Goal: Task Accomplishment & Management: Use online tool/utility

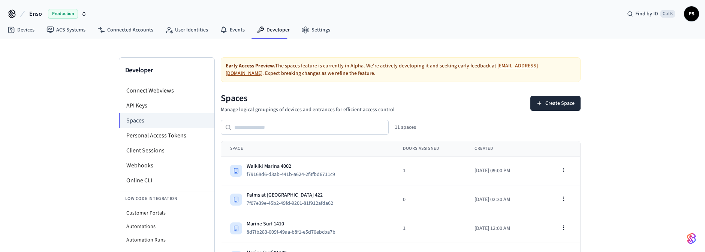
scroll to position [3, 0]
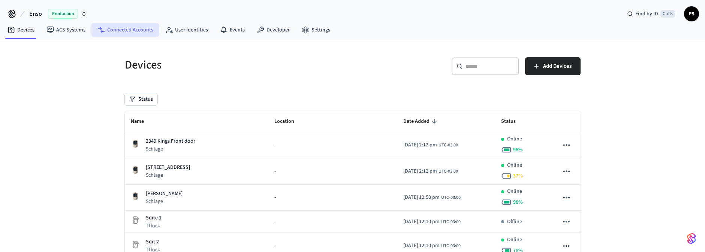
click at [140, 30] on link "Connected Accounts" at bounding box center [126, 30] width 68 height 14
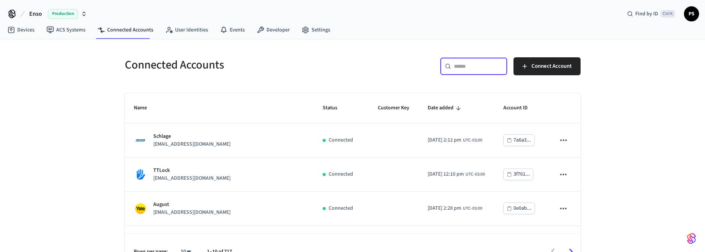
click at [495, 66] on input "text" at bounding box center [478, 67] width 49 height 8
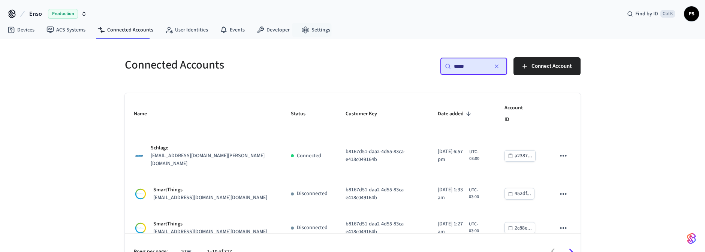
type input "*****"
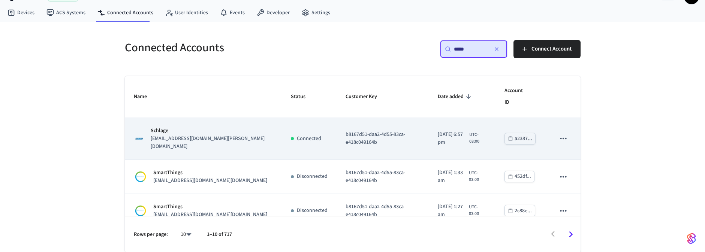
click at [285, 142] on td "Connected" at bounding box center [309, 139] width 55 height 42
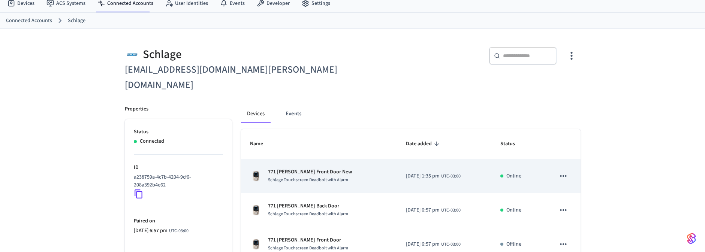
scroll to position [64, 0]
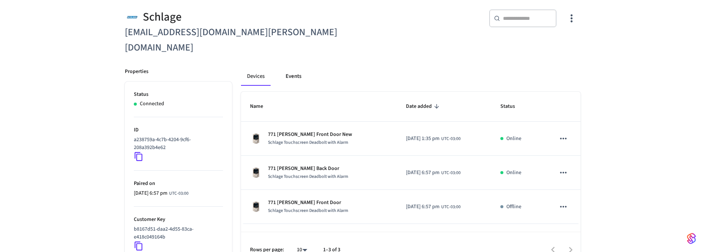
click at [299, 68] on button "Events" at bounding box center [294, 77] width 28 height 18
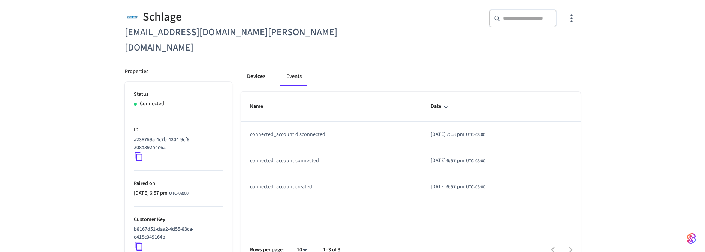
click at [257, 68] on button "Devices" at bounding box center [256, 77] width 30 height 18
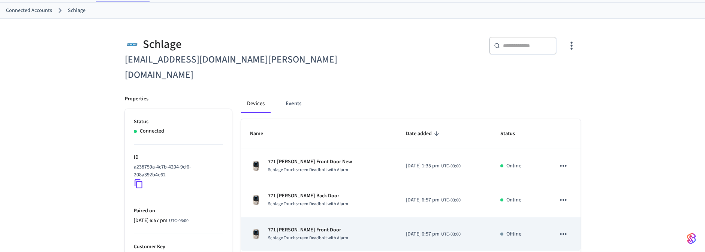
scroll to position [19, 0]
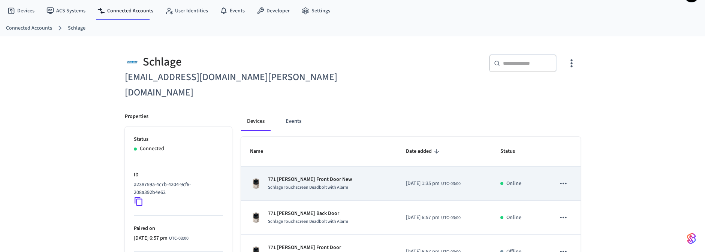
click at [316, 176] on p "771 [PERSON_NAME] Front Door New" at bounding box center [310, 180] width 84 height 8
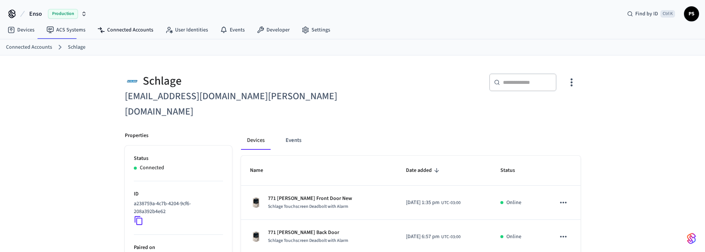
scroll to position [19, 0]
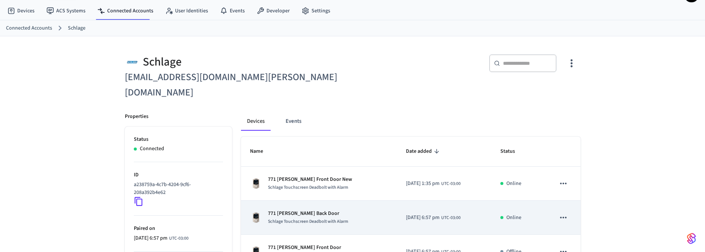
click at [335, 210] on p "771 [PERSON_NAME] Back Door" at bounding box center [308, 214] width 80 height 8
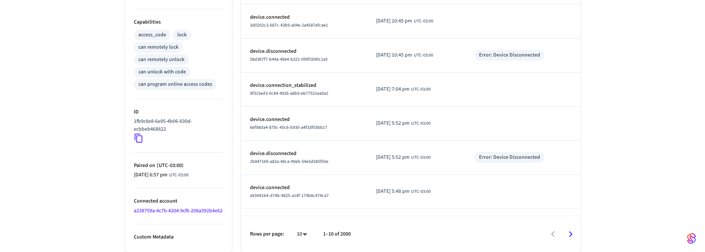
scroll to position [302, 0]
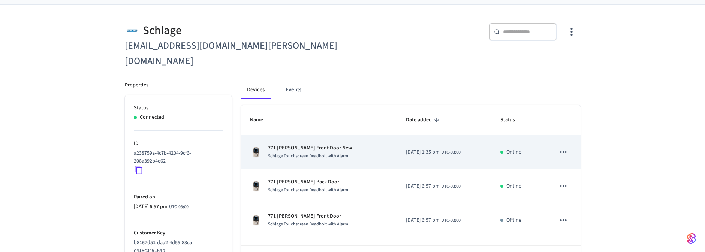
scroll to position [64, 0]
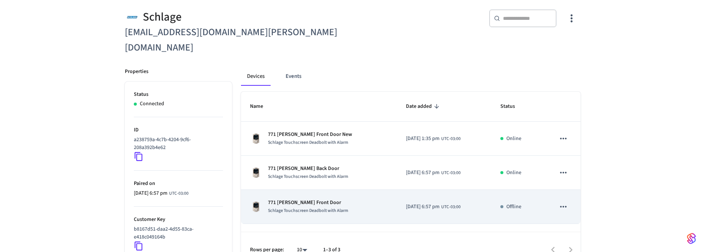
click at [341, 190] on td "771 Dixie Front Door Schlage Touchscreen Deadbolt with Alarm" at bounding box center [319, 207] width 156 height 34
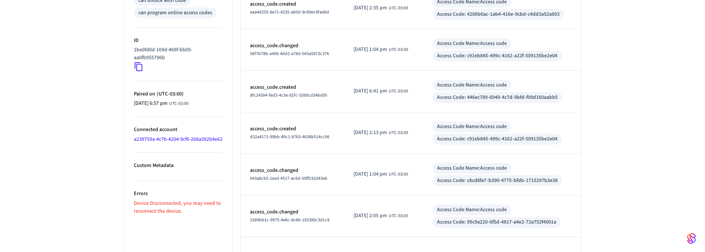
scroll to position [362, 0]
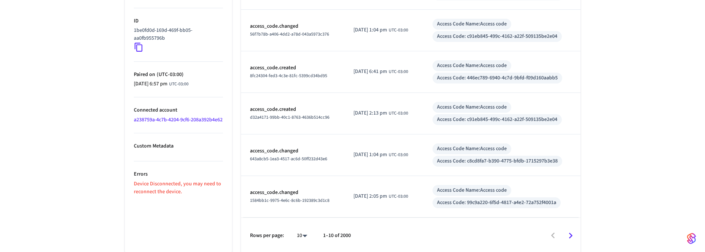
click at [155, 120] on link "a238759a-4c7b-4204-9cf6-208a392b4e62" at bounding box center [178, 120] width 89 height 8
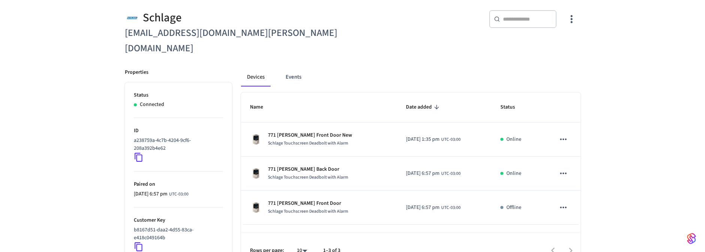
scroll to position [64, 0]
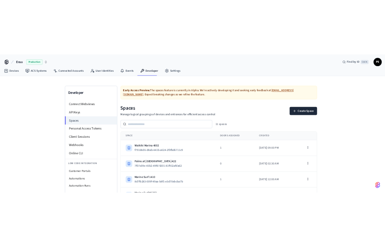
scroll to position [3, 0]
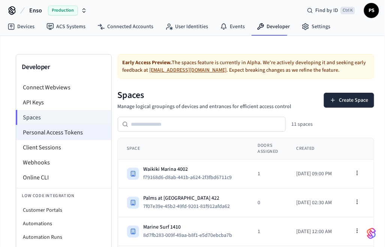
click at [35, 134] on li "Personal Access Tokens" at bounding box center [63, 132] width 95 height 15
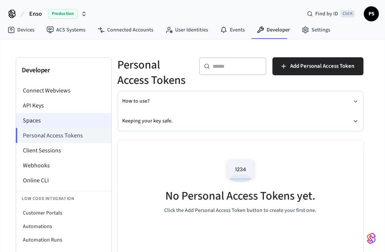
click at [39, 119] on li "Spaces" at bounding box center [63, 120] width 95 height 15
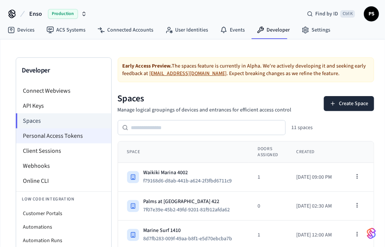
click at [42, 138] on li "Personal Access Tokens" at bounding box center [63, 135] width 95 height 15
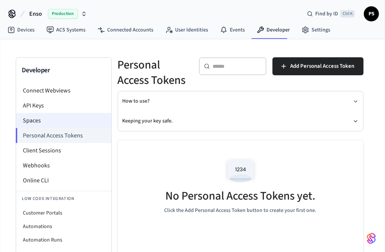
click at [77, 116] on li "Spaces" at bounding box center [63, 120] width 95 height 15
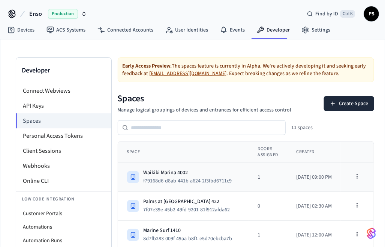
click at [212, 171] on div "Waikiki Marina 4002" at bounding box center [191, 173] width 95 height 8
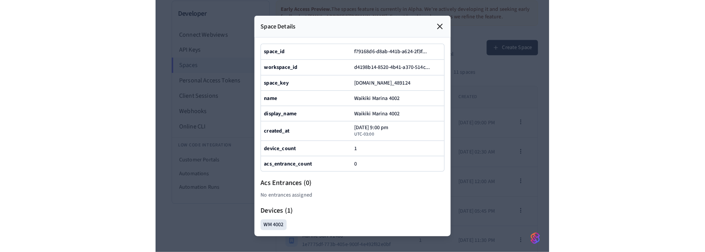
scroll to position [90, 0]
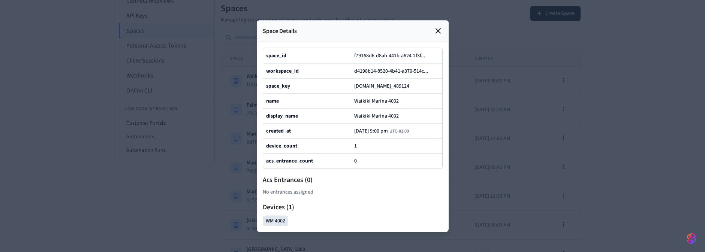
click at [385, 26] on icon at bounding box center [438, 30] width 9 height 9
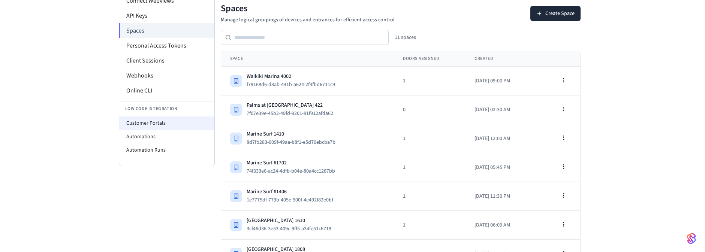
click at [135, 125] on li "Customer Portals" at bounding box center [166, 124] width 95 height 14
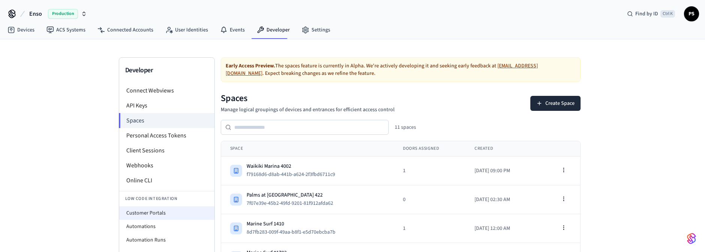
select select "**********"
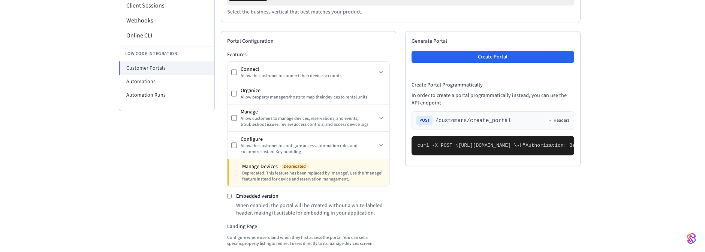
scroll to position [90, 0]
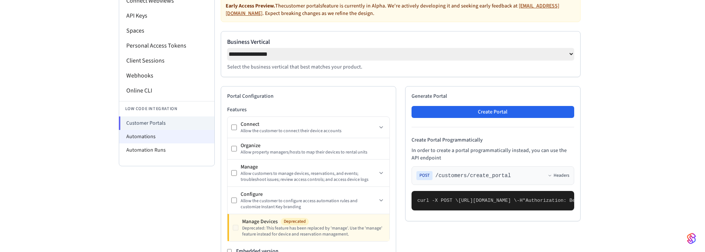
click at [139, 135] on li "Automations" at bounding box center [166, 137] width 95 height 14
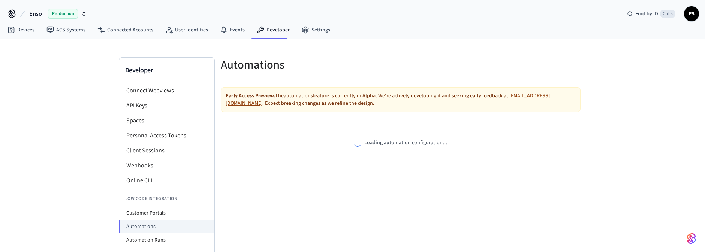
select select "**********"
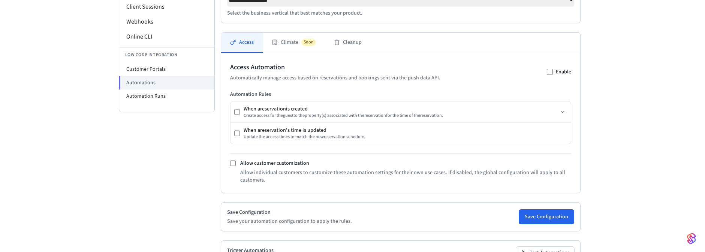
scroll to position [158, 0]
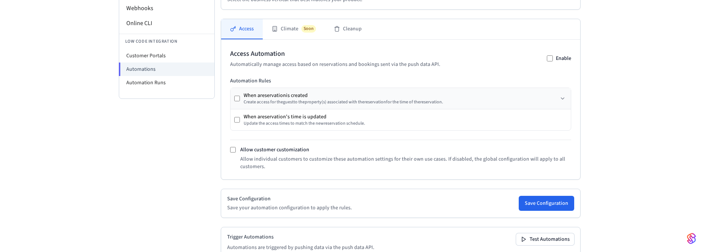
click at [385, 109] on div "When a reservation is created Create access for the guest to the property (s) a…" at bounding box center [401, 98] width 341 height 21
click at [385, 100] on div "When a reservation is created Create access for the guest to the property (s) a…" at bounding box center [401, 98] width 341 height 21
click at [385, 102] on icon at bounding box center [563, 99] width 6 height 6
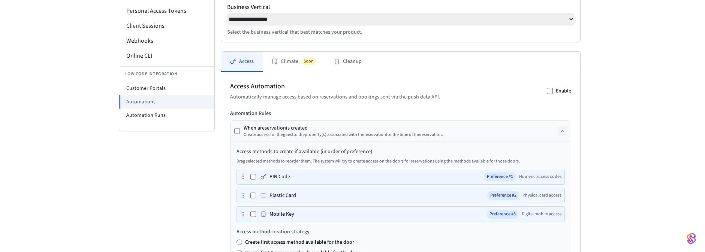
scroll to position [49, 0]
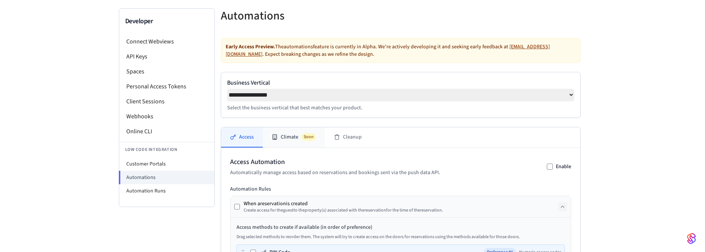
click at [294, 138] on button "Climate Soon" at bounding box center [294, 138] width 62 height 20
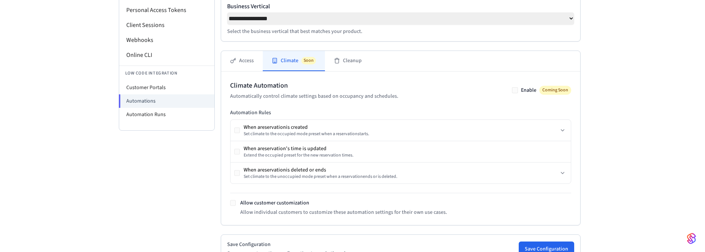
scroll to position [139, 0]
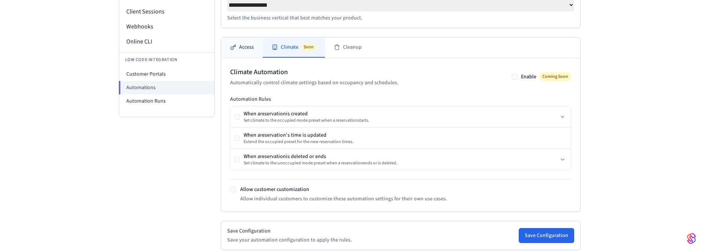
click at [230, 48] on icon at bounding box center [233, 47] width 6 height 6
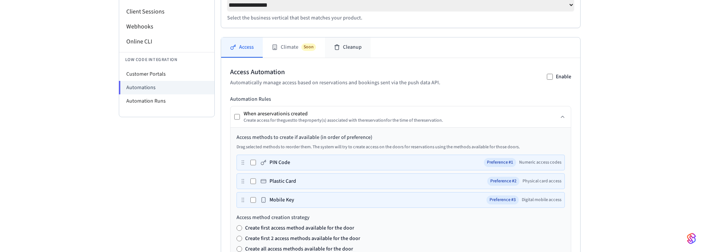
click at [342, 53] on button "Cleanup" at bounding box center [348, 48] width 46 height 20
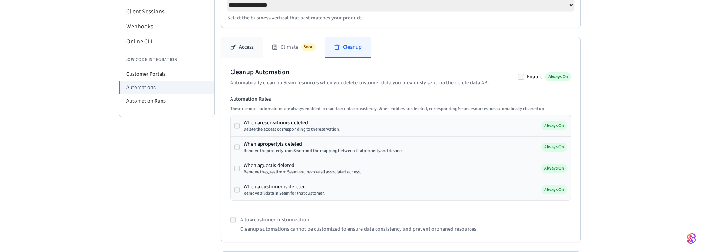
click at [243, 56] on button "Access" at bounding box center [242, 48] width 42 height 20
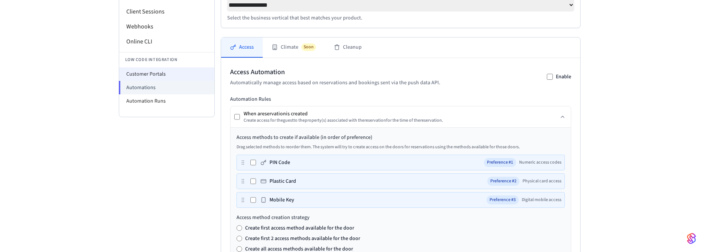
click at [150, 76] on li "Customer Portals" at bounding box center [166, 75] width 95 height 14
select select "**********"
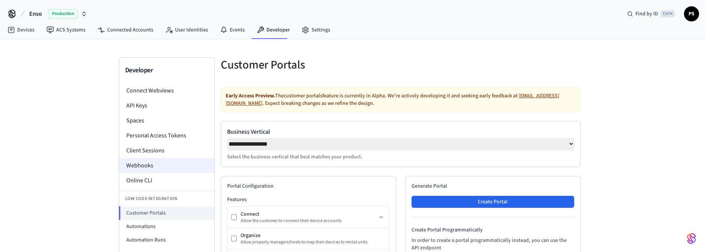
click at [170, 164] on li "Webhooks" at bounding box center [166, 165] width 95 height 15
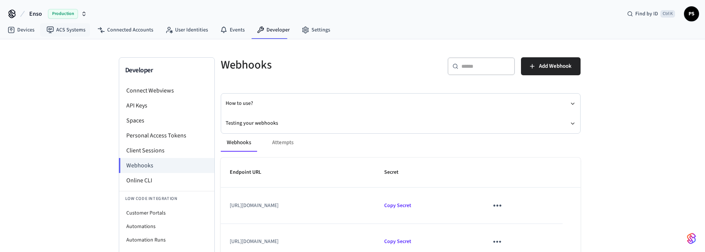
click at [63, 12] on span "Production" at bounding box center [63, 14] width 30 height 10
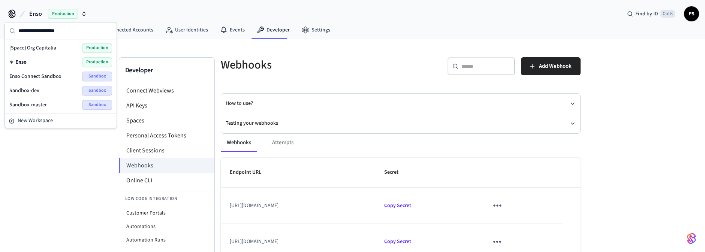
click at [92, 77] on span "Sandbox" at bounding box center [97, 77] width 30 height 10
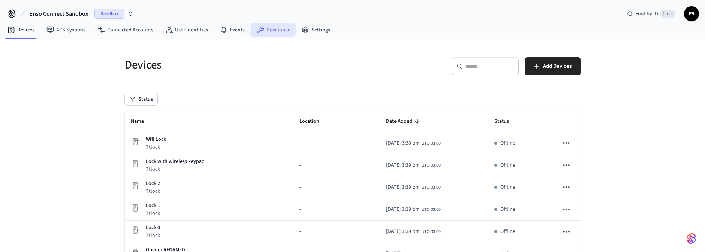
click at [263, 29] on link "Developer" at bounding box center [273, 30] width 45 height 14
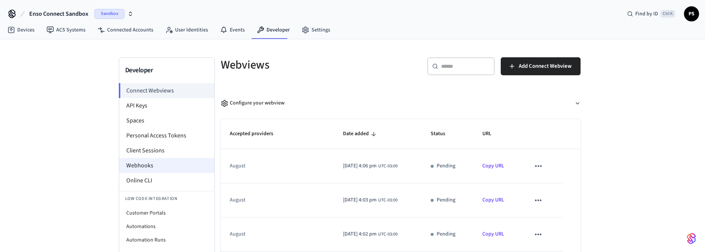
click at [160, 168] on li "Webhooks" at bounding box center [166, 165] width 95 height 15
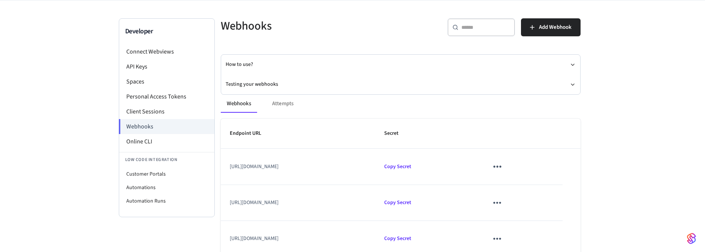
scroll to position [81, 0]
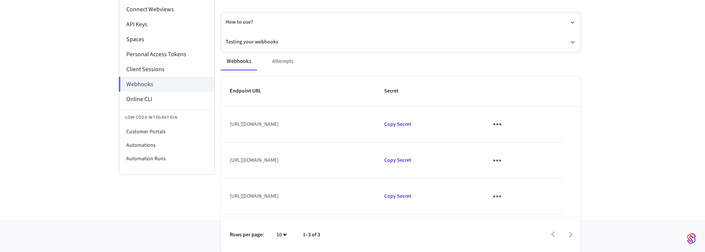
click at [282, 58] on div "Webhooks Attempts" at bounding box center [401, 62] width 360 height 18
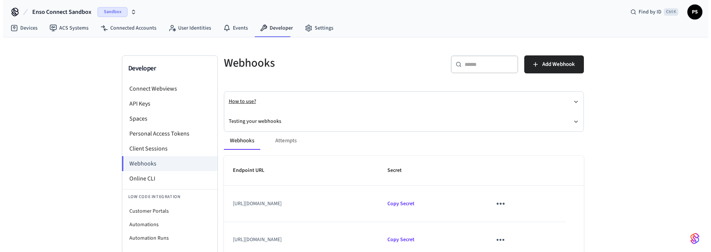
scroll to position [0, 0]
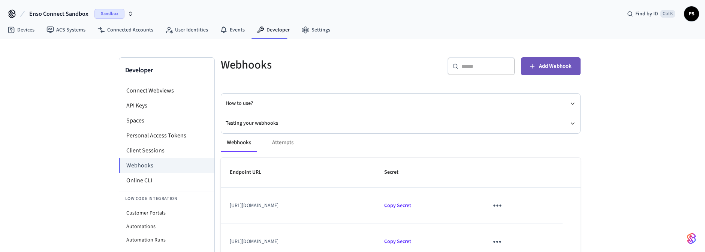
click at [385, 68] on span "Add Webhook" at bounding box center [555, 67] width 33 height 10
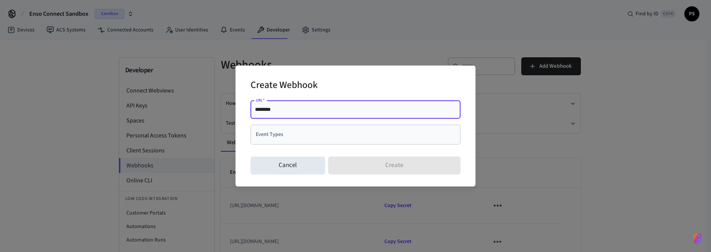
click at [290, 134] on input "Event Types" at bounding box center [350, 134] width 192 height 13
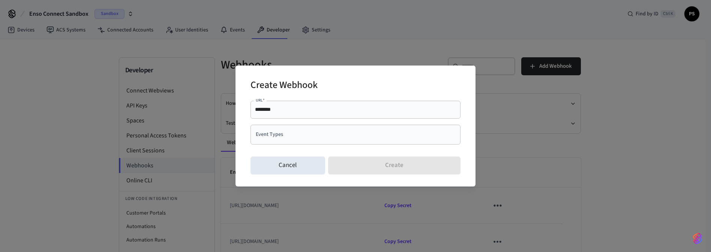
click at [385, 116] on div "******** URL   *" at bounding box center [356, 110] width 210 height 18
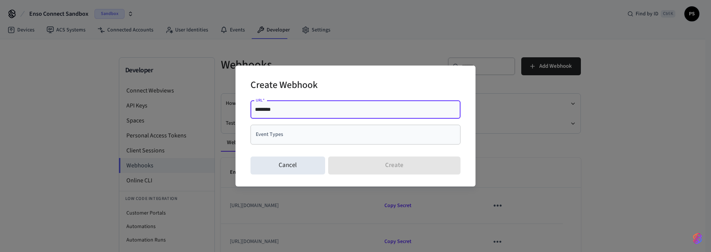
click at [302, 128] on input "Event Types" at bounding box center [350, 134] width 192 height 13
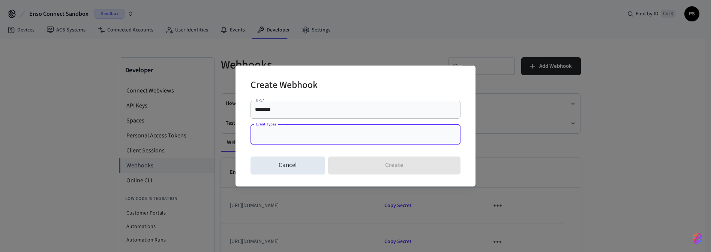
click at [280, 110] on input "********" at bounding box center [355, 110] width 201 height 8
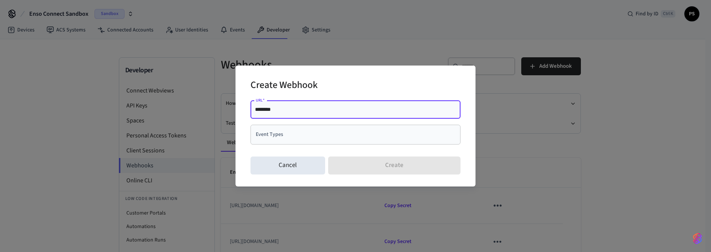
paste input "**********"
type input "**********"
click at [284, 135] on input "Event Types" at bounding box center [350, 134] width 192 height 13
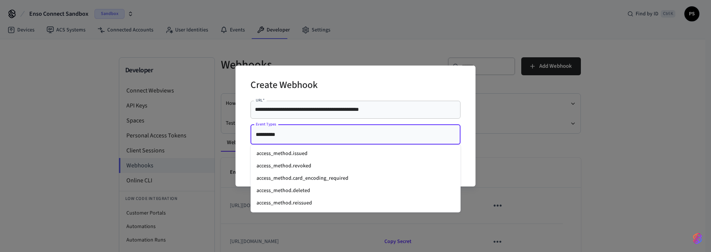
type input "**********"
click at [301, 156] on li "access_method.issued" at bounding box center [356, 154] width 210 height 12
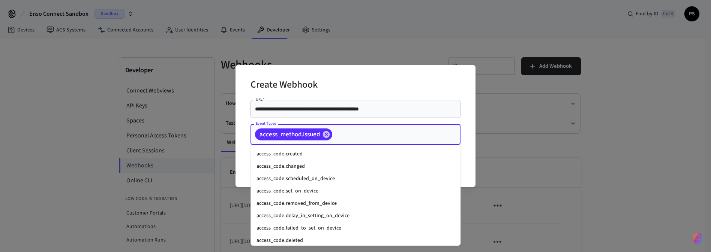
click at [358, 138] on input "Event Types" at bounding box center [384, 134] width 103 height 13
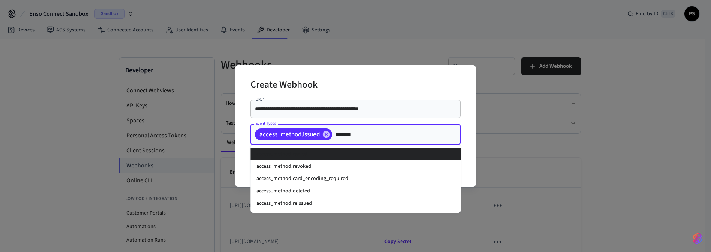
type input "*********"
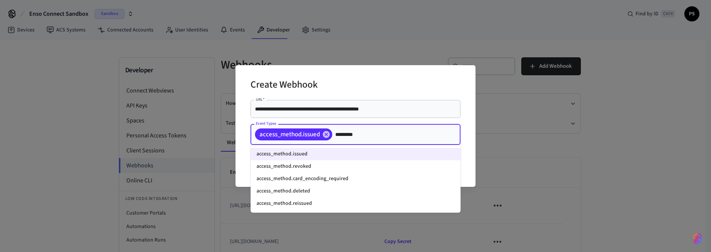
click at [299, 205] on li "access_method.reissued" at bounding box center [356, 204] width 210 height 12
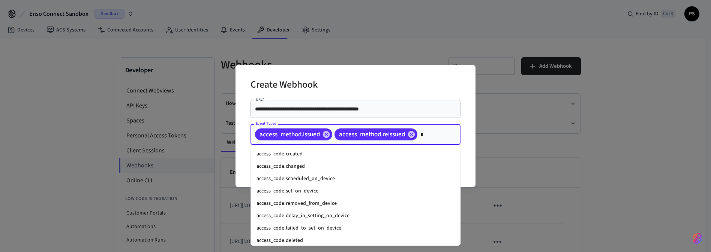
scroll to position [199, 0]
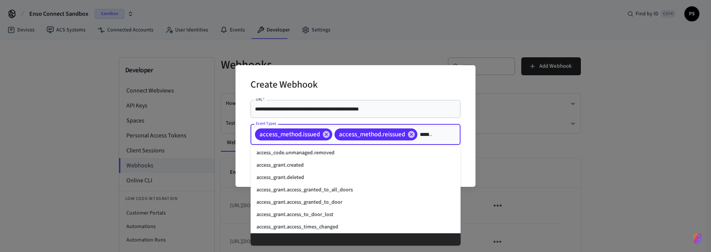
type input "*********"
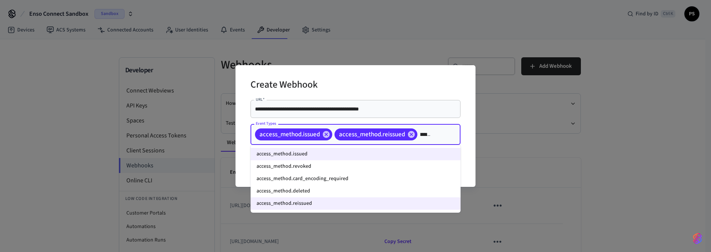
click at [312, 192] on li "access_method.deleted" at bounding box center [356, 191] width 210 height 12
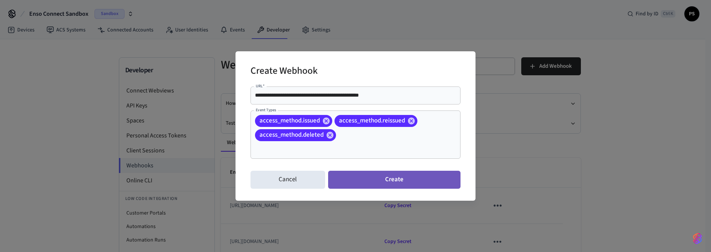
click at [385, 174] on button "Create" at bounding box center [394, 180] width 132 height 18
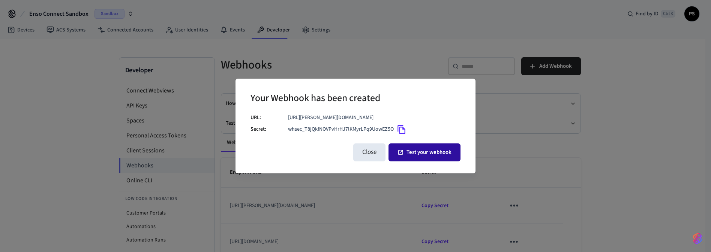
click at [385, 155] on button "Test your webhook" at bounding box center [425, 153] width 72 height 18
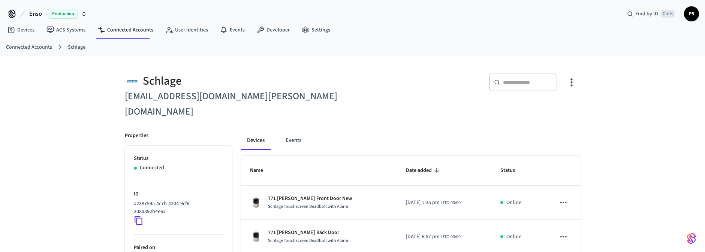
scroll to position [64, 0]
